Goal: Task Accomplishment & Management: Complete application form

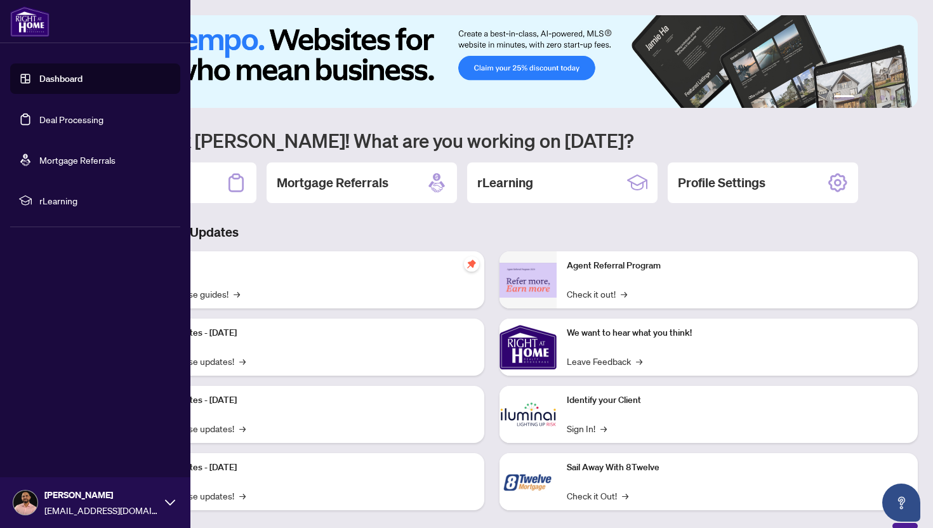
click at [86, 116] on link "Deal Processing" at bounding box center [71, 119] width 64 height 11
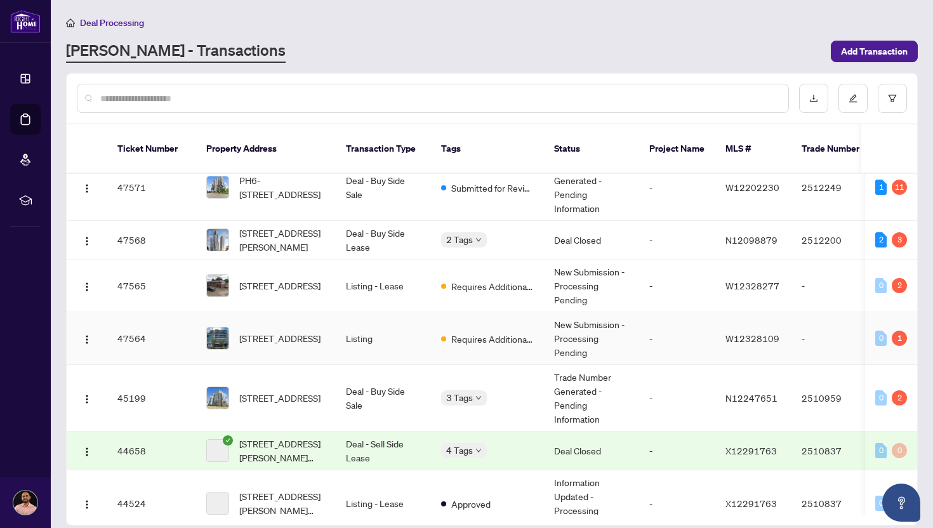
scroll to position [192, 0]
click at [281, 331] on span "[STREET_ADDRESS]" at bounding box center [279, 338] width 81 height 14
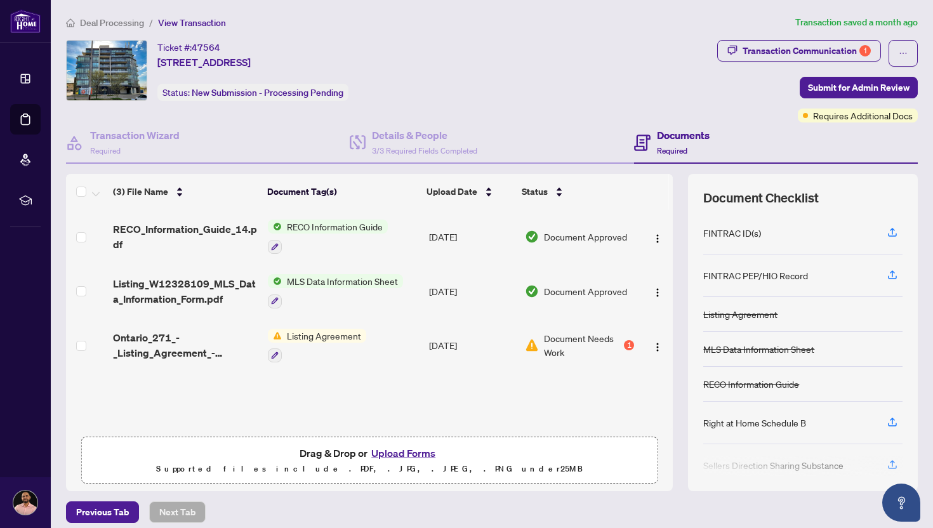
scroll to position [8, 0]
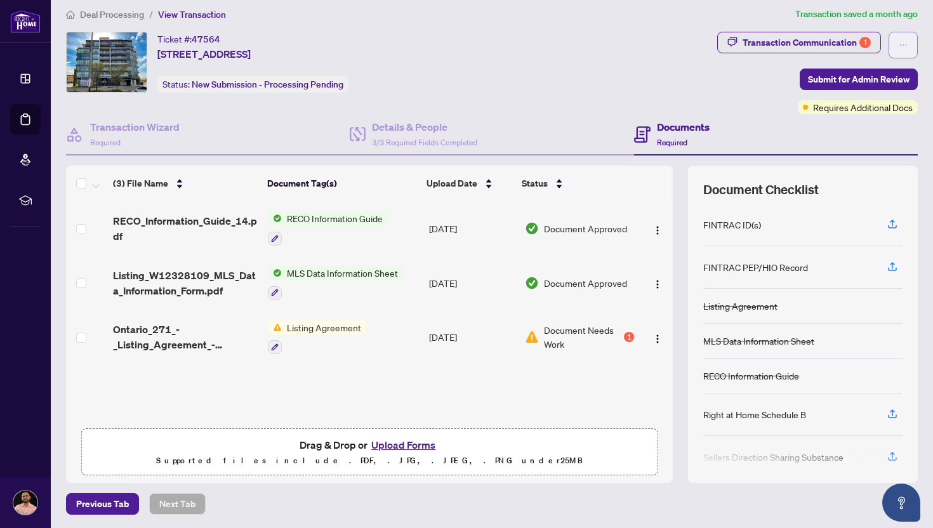
click at [913, 43] on button "button" at bounding box center [903, 45] width 29 height 27
click at [601, 77] on div "Ticket #: 47564 [STREET_ADDRESS] Status: New Submission - Processing Pending" at bounding box center [389, 62] width 646 height 61
click at [415, 442] on button "Upload Forms" at bounding box center [404, 445] width 72 height 17
click at [422, 444] on button "Upload Forms" at bounding box center [404, 445] width 72 height 17
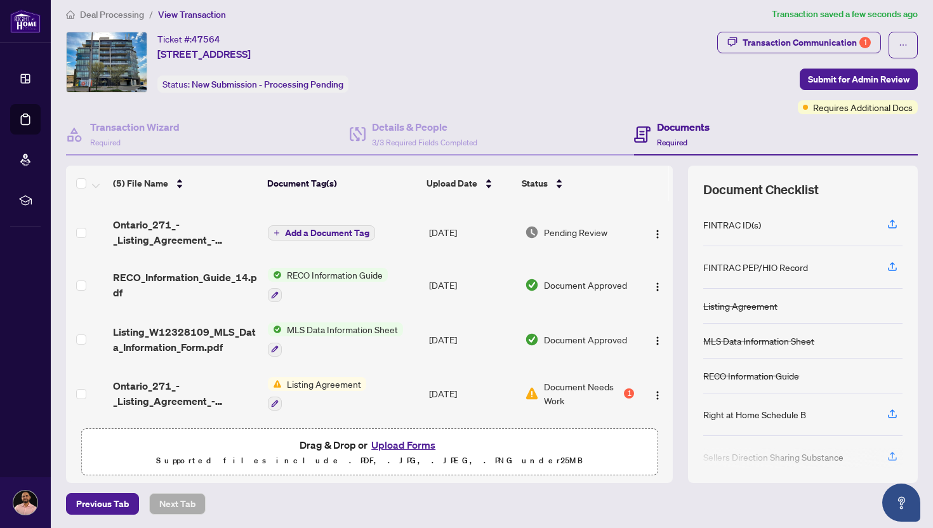
scroll to position [0, 0]
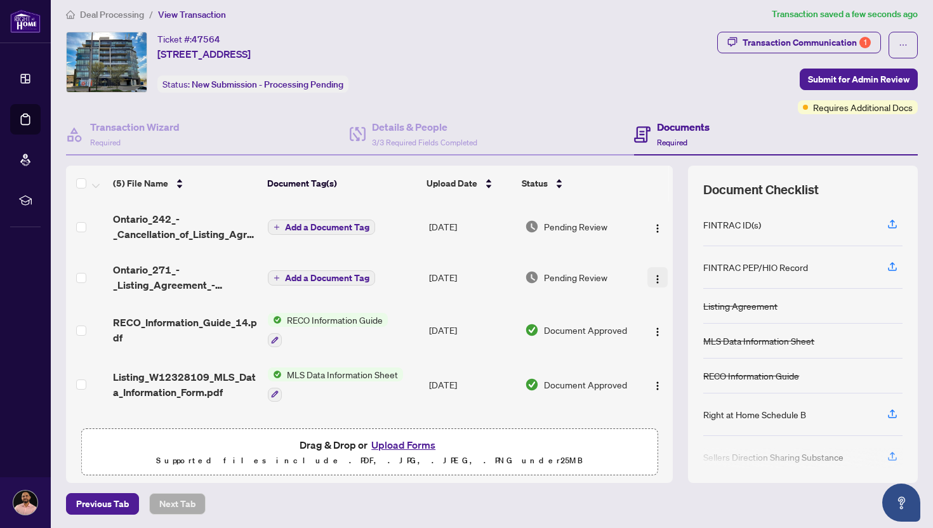
click at [657, 274] on img "button" at bounding box center [658, 279] width 10 height 10
click at [321, 224] on span "Add a Document Tag" at bounding box center [327, 227] width 84 height 9
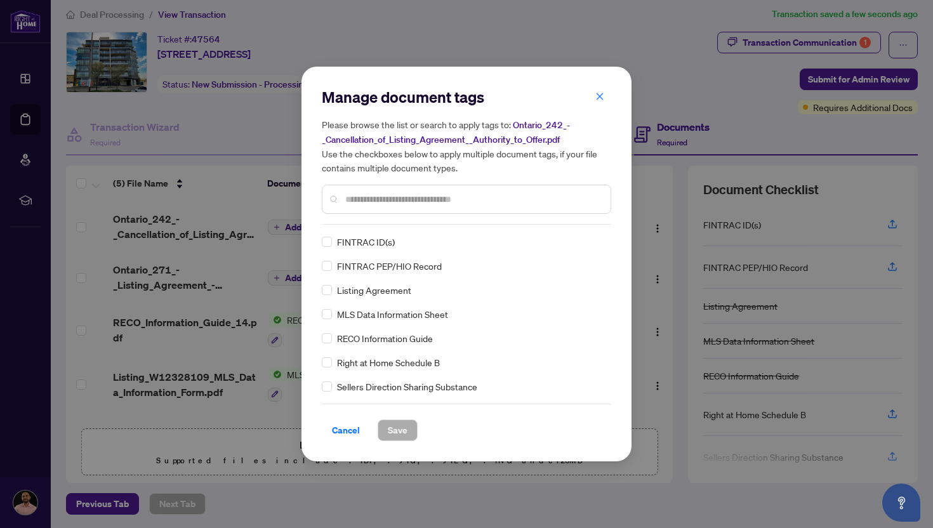
click at [394, 201] on input "text" at bounding box center [472, 199] width 255 height 14
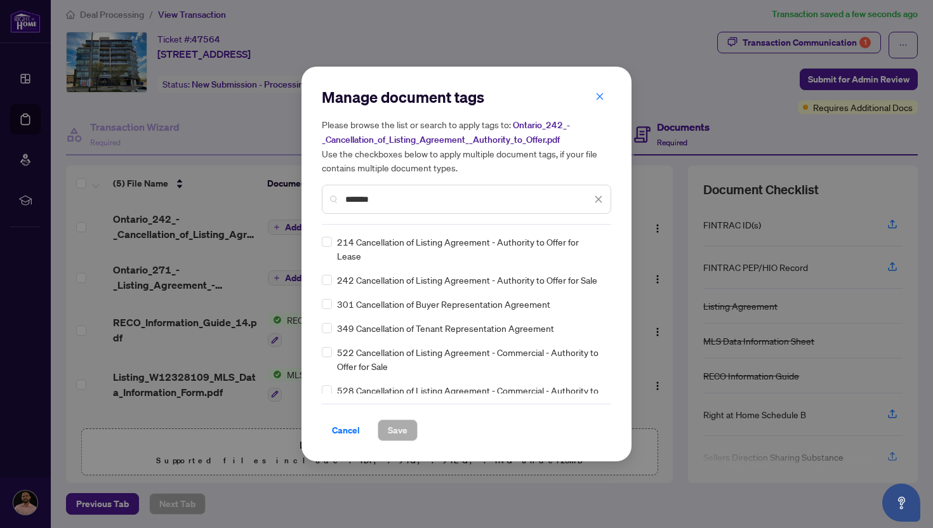
type input "*******"
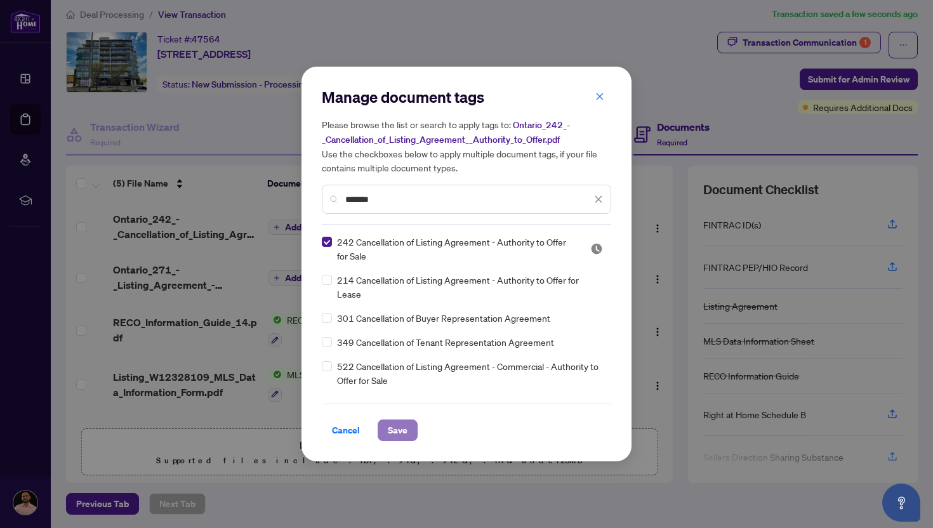
click at [396, 435] on span "Save" at bounding box center [398, 430] width 20 height 20
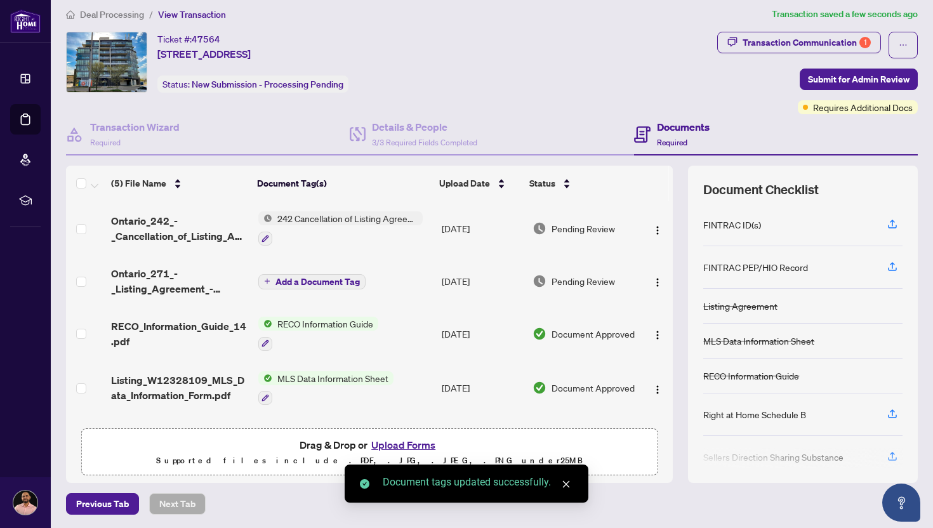
click at [321, 280] on span "Add a Document Tag" at bounding box center [318, 281] width 84 height 9
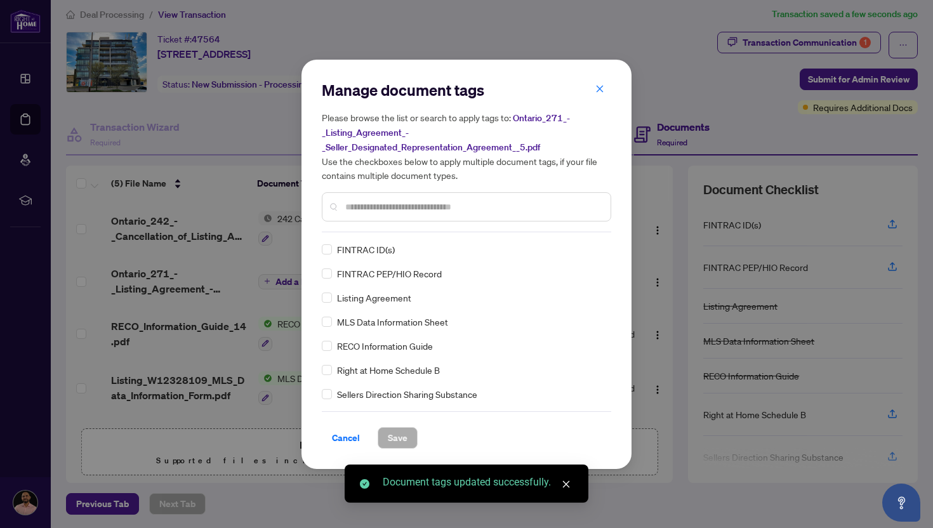
click at [397, 200] on input "text" at bounding box center [472, 207] width 255 height 14
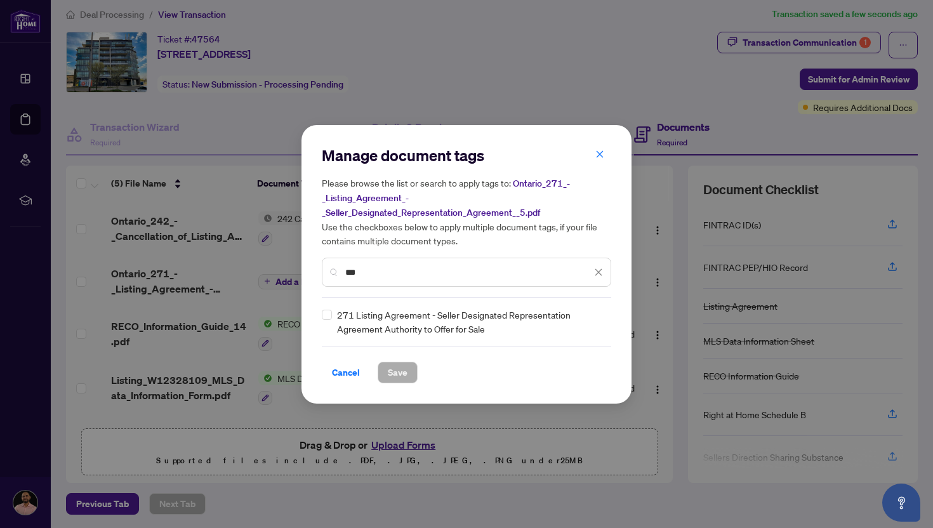
type input "***"
click at [411, 370] on button "Save" at bounding box center [398, 373] width 40 height 22
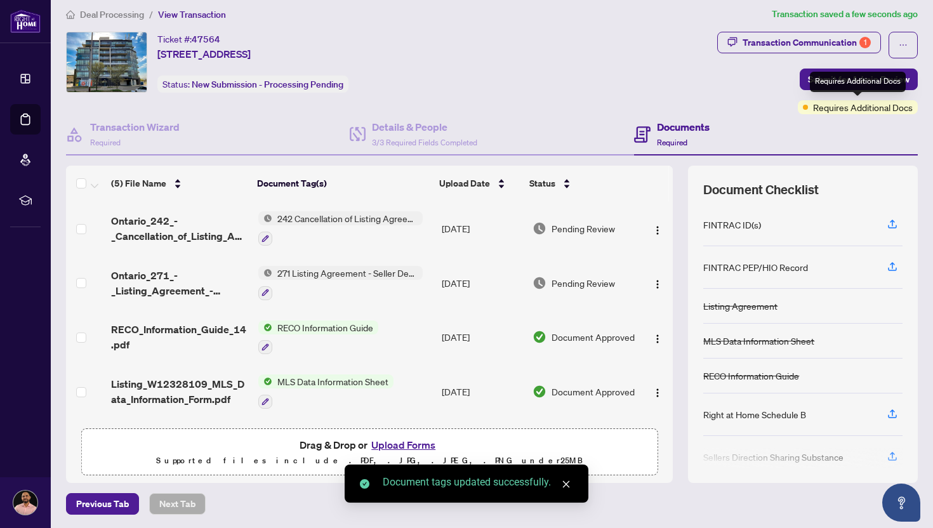
click at [835, 83] on div "Requires Additional Docs" at bounding box center [858, 82] width 96 height 20
click at [773, 78] on div "Transaction Communication 1 Submit for Admin Review Requires Additional Docs" at bounding box center [818, 73] width 201 height 83
click at [848, 78] on span "Submit for Admin Review" at bounding box center [859, 79] width 102 height 20
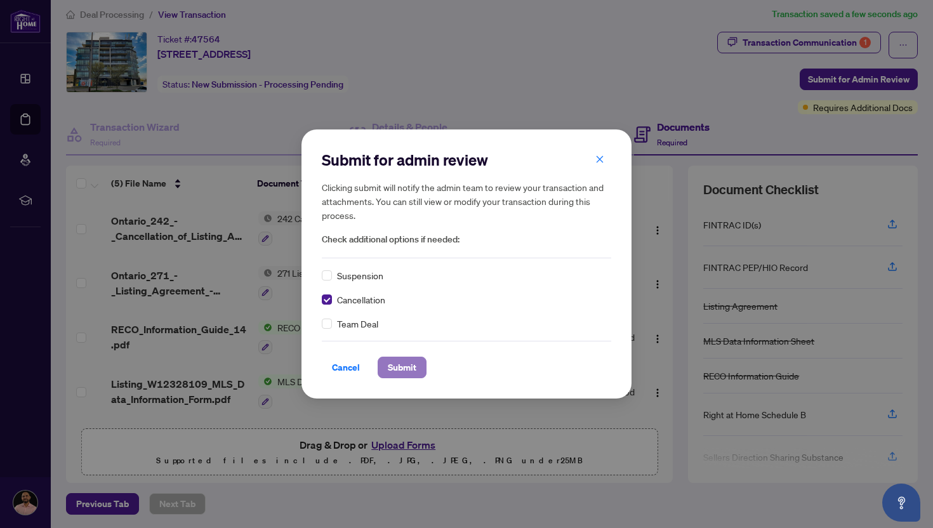
click at [410, 371] on span "Submit" at bounding box center [402, 368] width 29 height 20
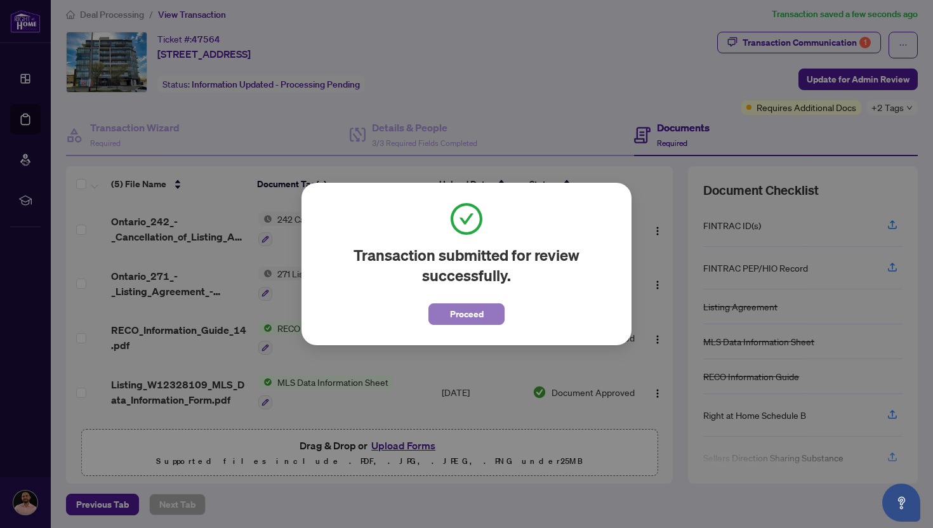
click at [460, 317] on span "Proceed" at bounding box center [467, 314] width 34 height 20
